Goal: Find specific page/section: Find specific page/section

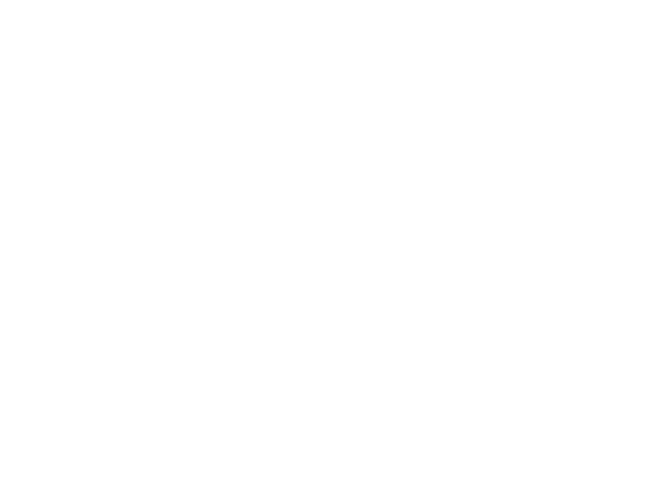
click at [299, 157] on body at bounding box center [335, 247] width 670 height 494
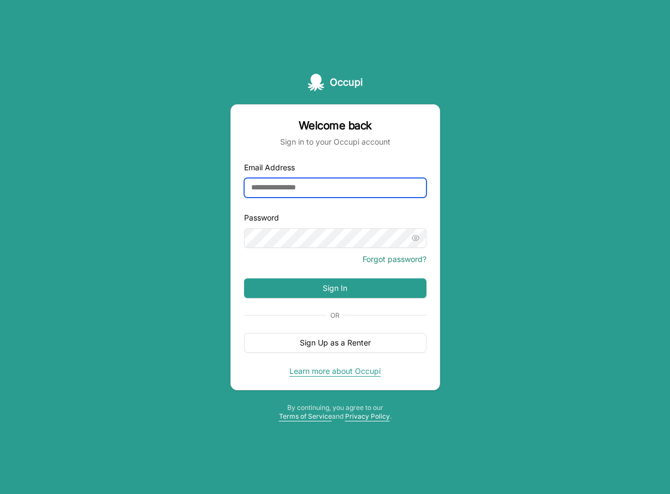
click at [319, 191] on input "Email Address" at bounding box center [335, 188] width 182 height 20
type input "**********"
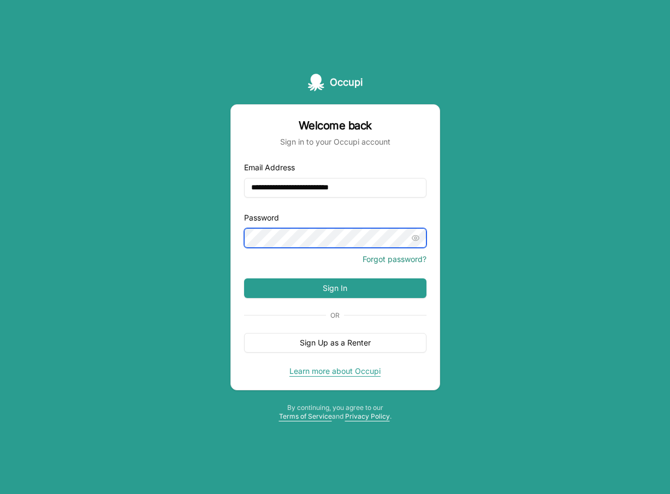
click at [244, 278] on button "Sign In" at bounding box center [335, 288] width 182 height 20
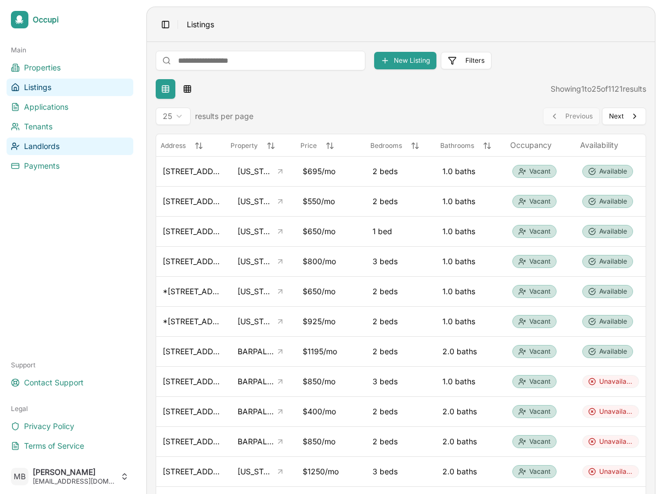
click at [61, 151] on link "Landlords" at bounding box center [70, 146] width 127 height 17
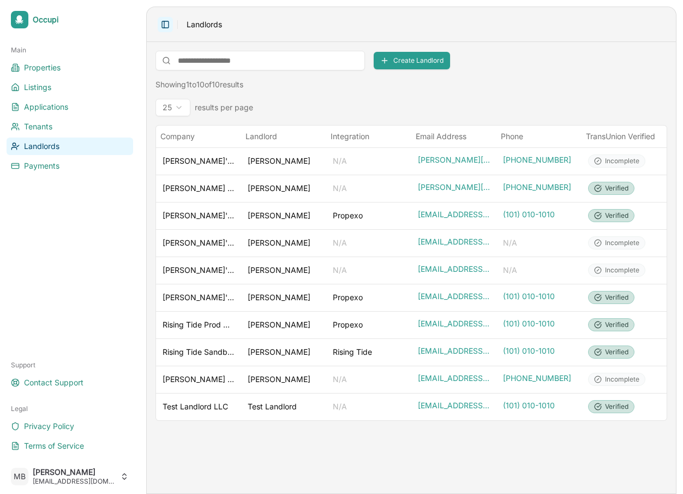
click at [165, 28] on button "Toggle Sidebar" at bounding box center [165, 24] width 15 height 15
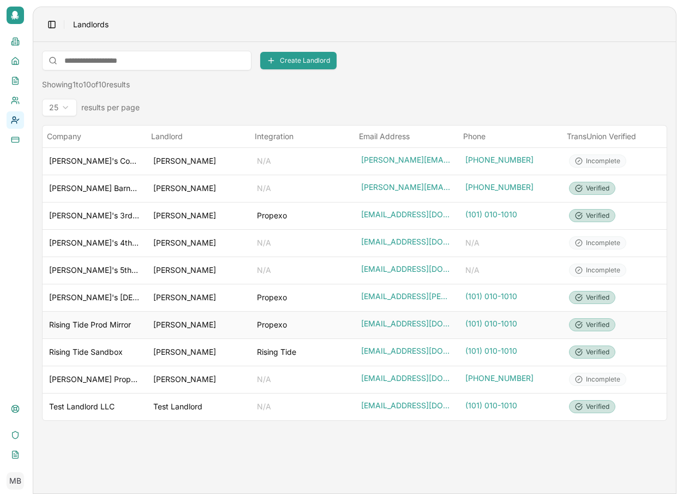
click at [219, 325] on div "[PERSON_NAME]" at bounding box center [198, 324] width 91 height 11
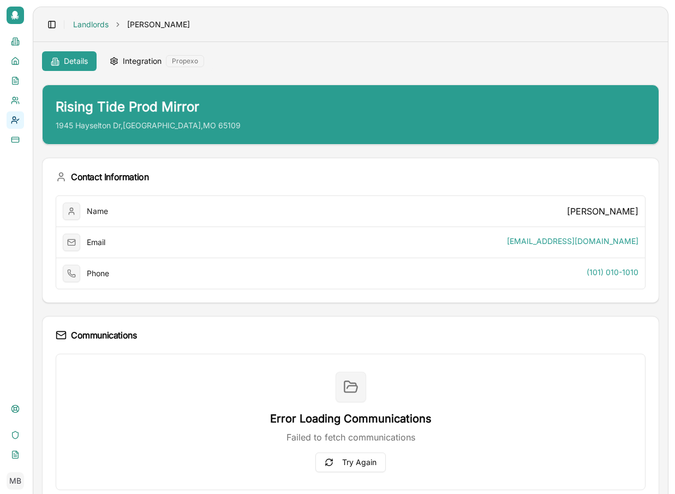
click at [140, 56] on span "Integration" at bounding box center [142, 61] width 39 height 11
